Goal: Transaction & Acquisition: Obtain resource

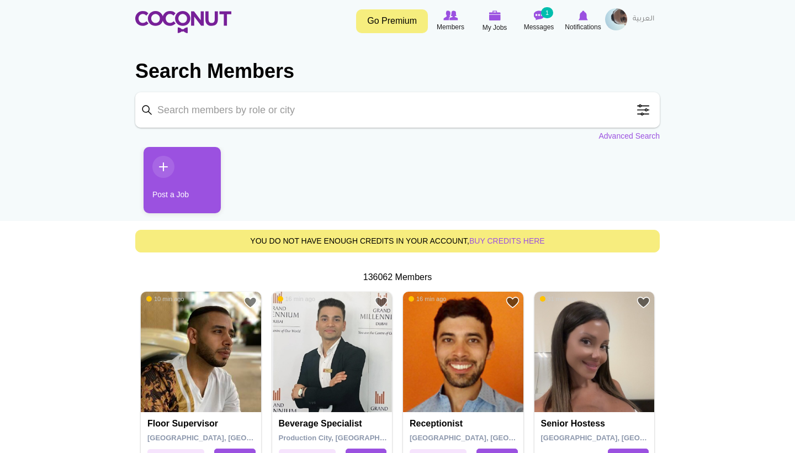
click at [319, 105] on input "Keyword" at bounding box center [397, 109] width 525 height 35
type input "hostess"
click button "Search" at bounding box center [0, 0] width 0 height 0
click at [263, 114] on input "hostess" at bounding box center [397, 109] width 525 height 35
click button "Search" at bounding box center [0, 0] width 0 height 0
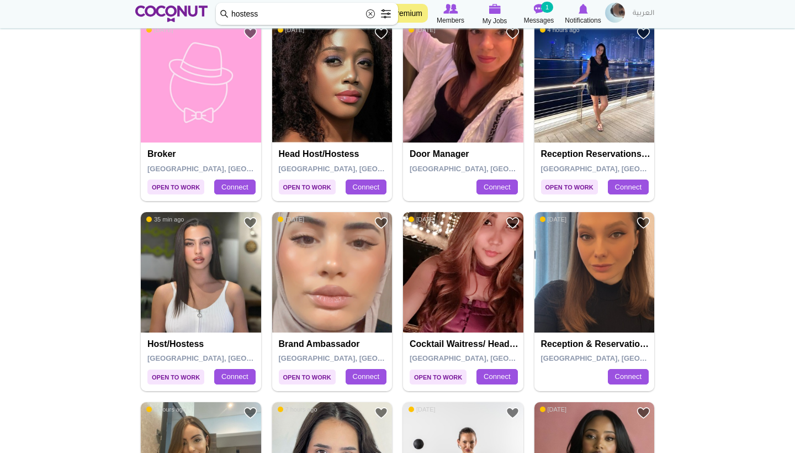
scroll to position [1590, 0]
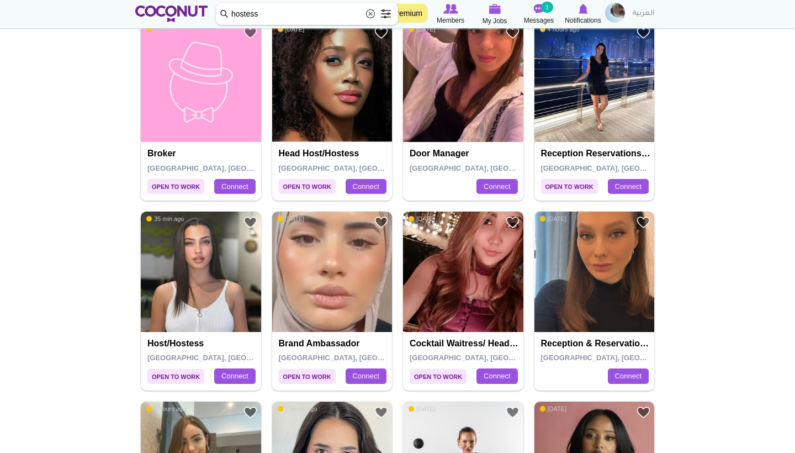
click at [170, 244] on img at bounding box center [201, 271] width 120 height 120
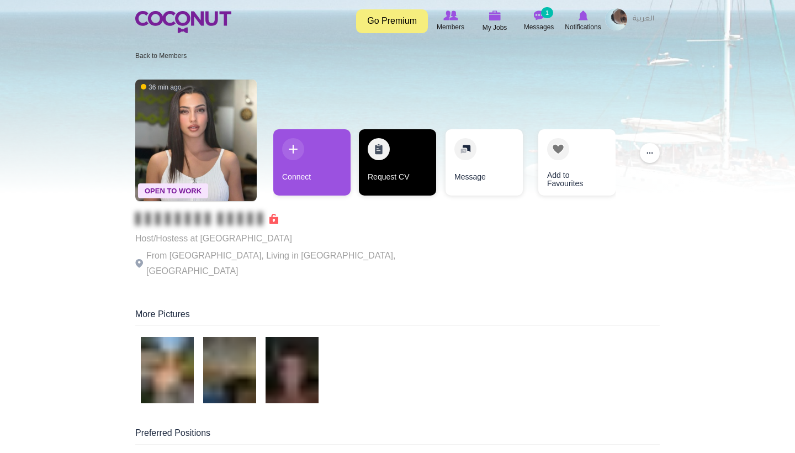
click at [398, 161] on link "Request CV" at bounding box center [397, 162] width 77 height 66
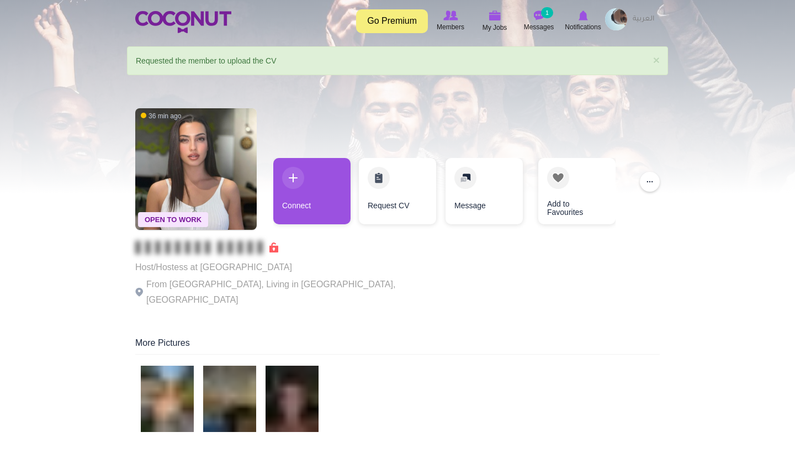
click at [311, 60] on div "× Status message Requested the member to upload the CV" at bounding box center [397, 60] width 541 height 29
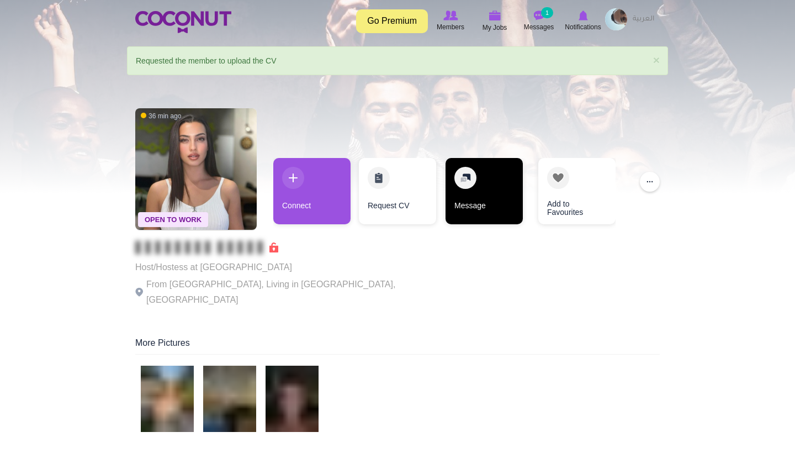
click at [470, 189] on link "Message" at bounding box center [484, 191] width 77 height 66
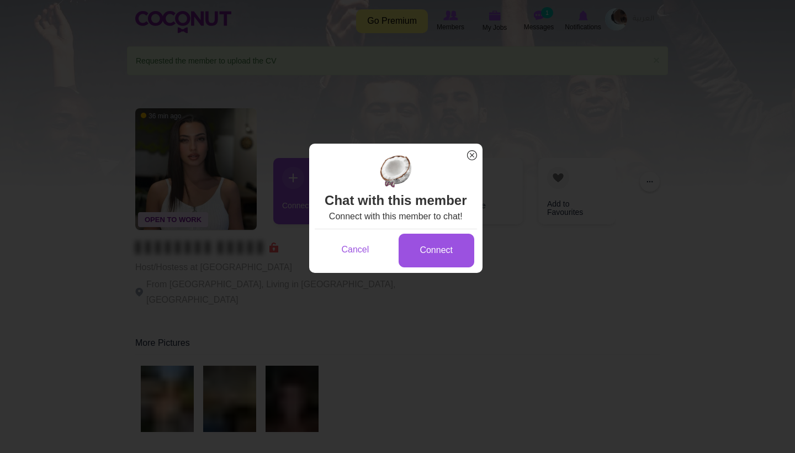
click at [470, 157] on span "x" at bounding box center [472, 155] width 14 height 14
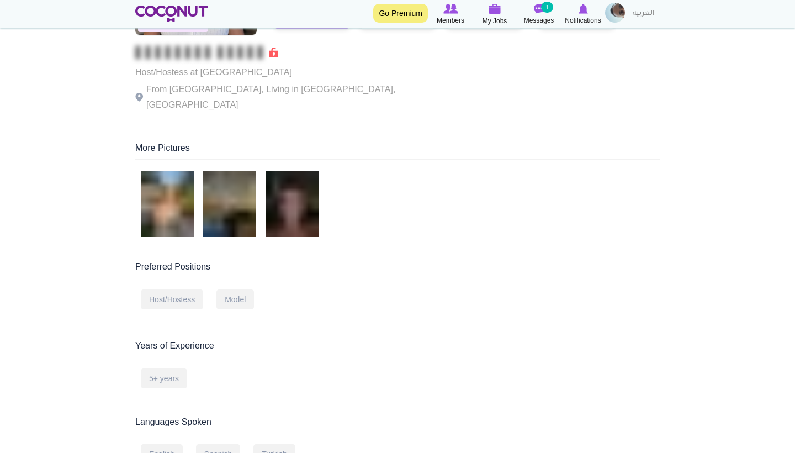
scroll to position [166, 0]
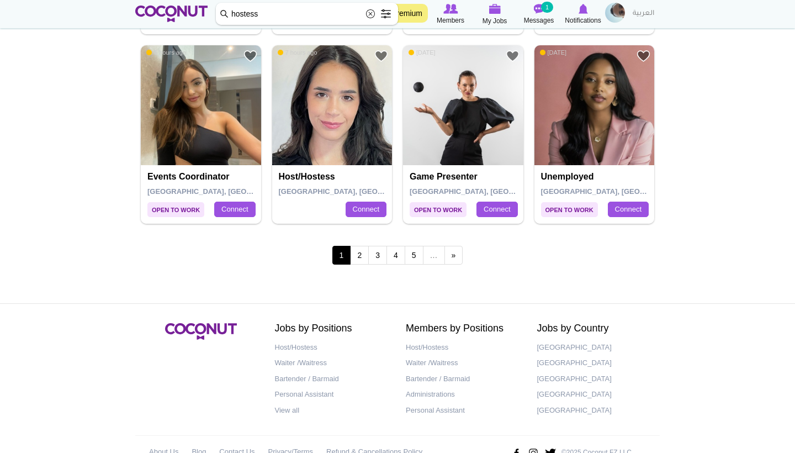
scroll to position [1950, 0]
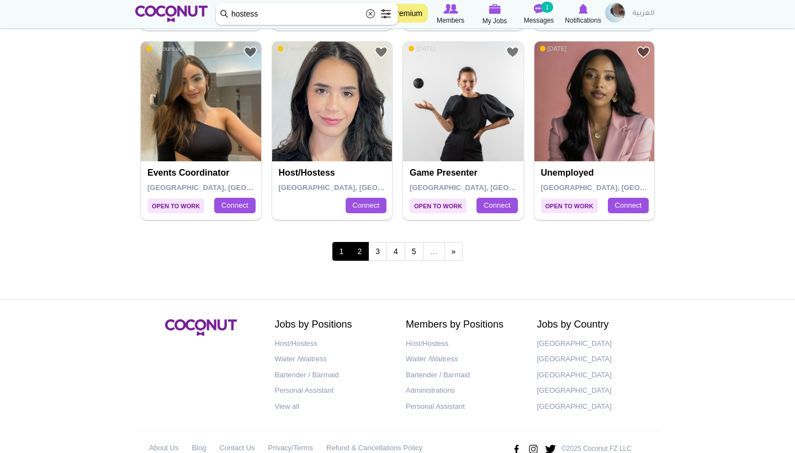
click at [352, 242] on link "2" at bounding box center [359, 251] width 19 height 19
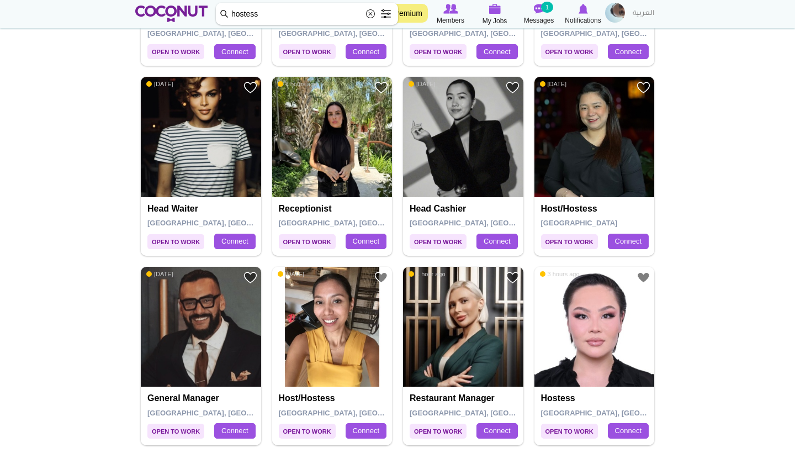
scroll to position [780, 0]
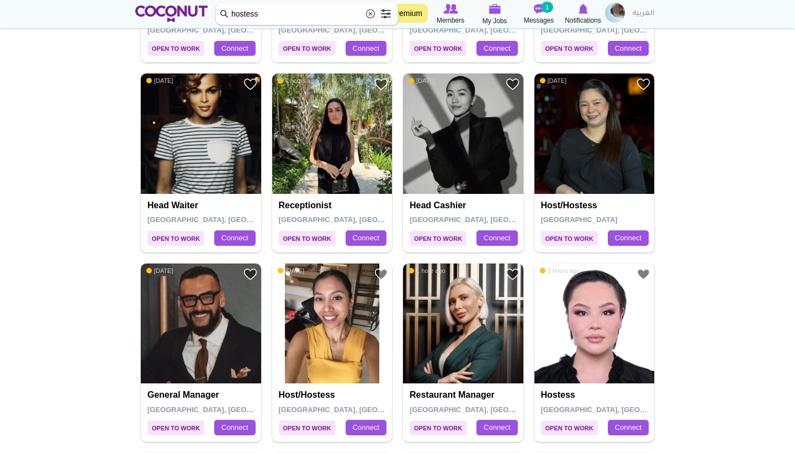
click at [342, 134] on img at bounding box center [332, 133] width 120 height 120
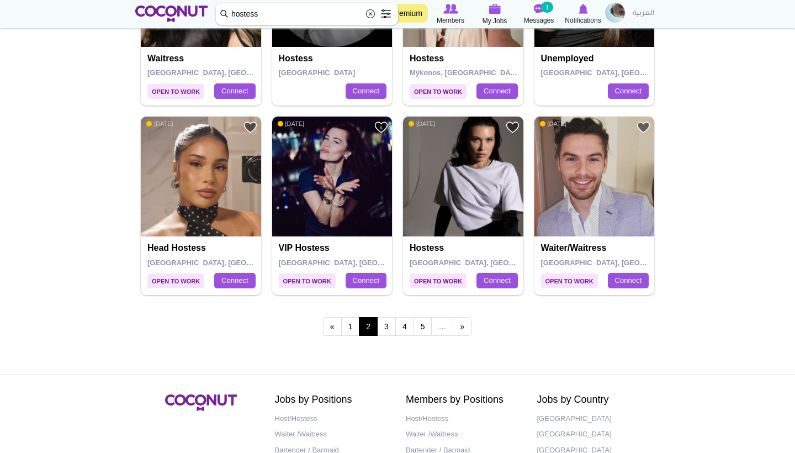
scroll to position [1896, 0]
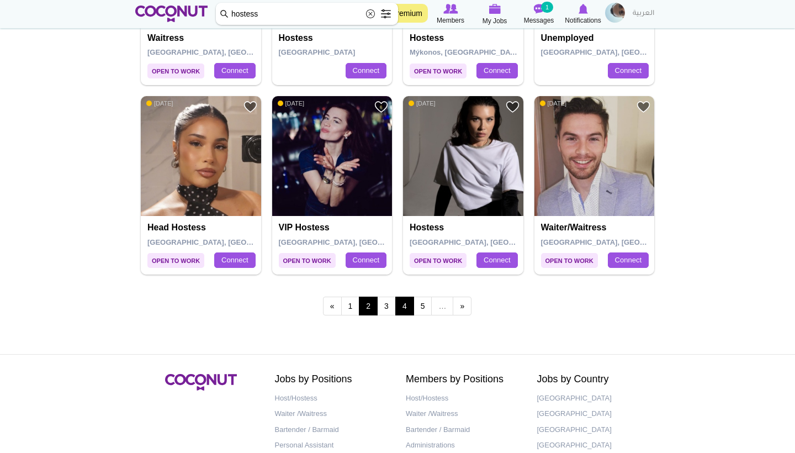
click at [397, 299] on link "4" at bounding box center [404, 306] width 19 height 19
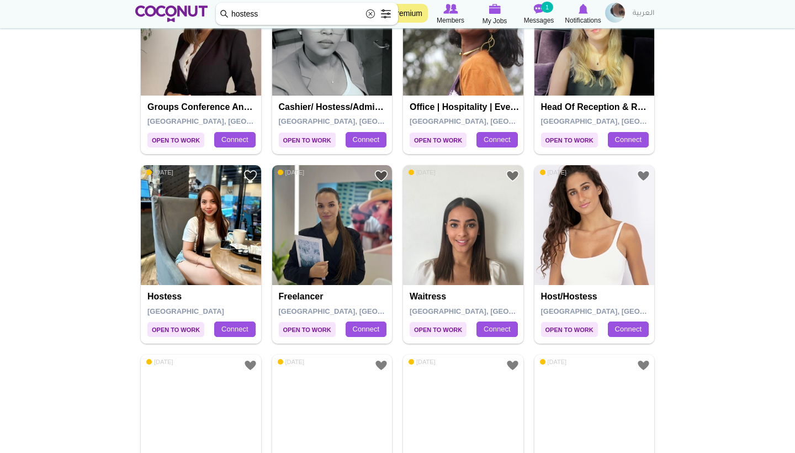
scroll to position [879, 0]
